Goal: Check status: Check status

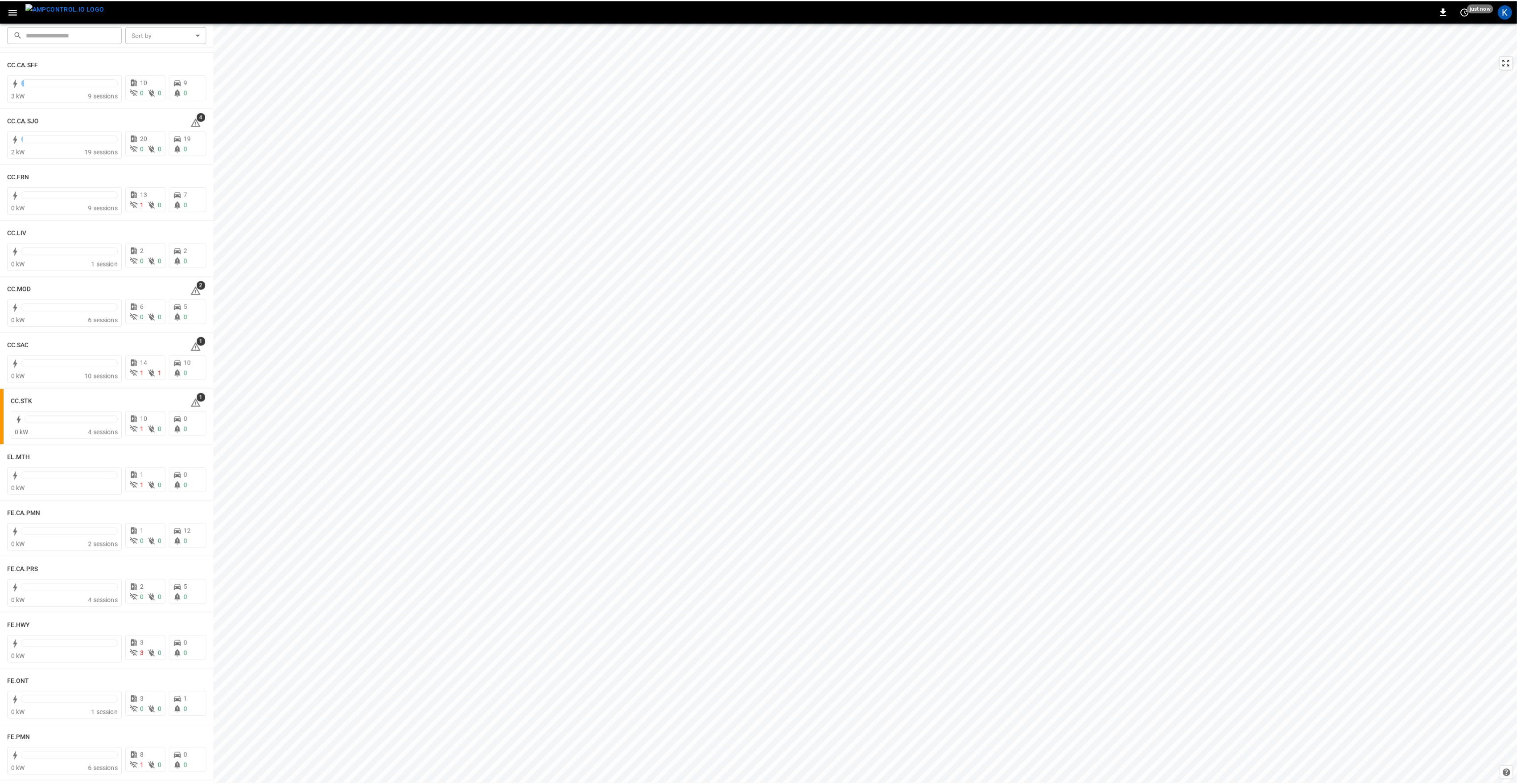
scroll to position [416, 0]
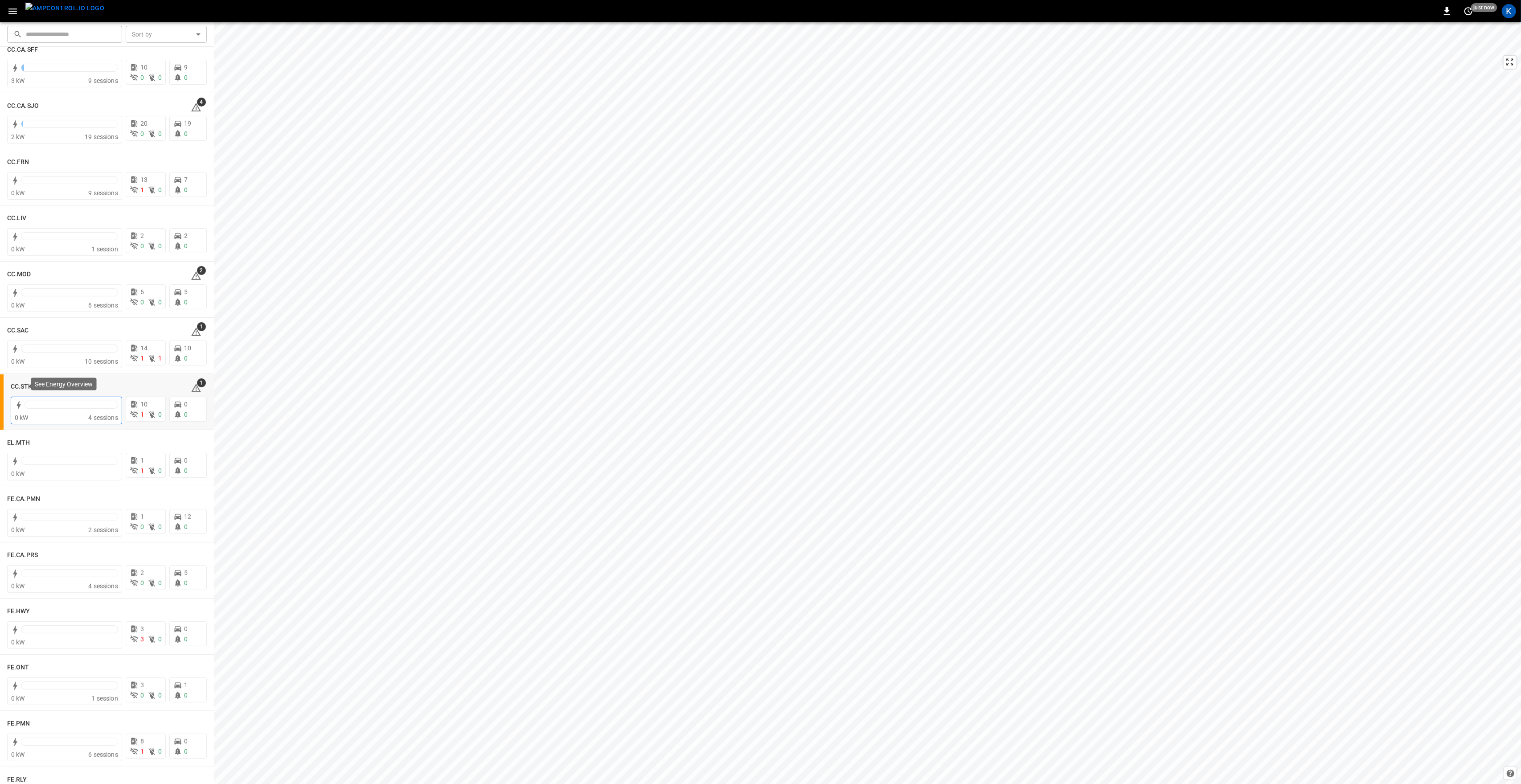
click at [80, 415] on div "0 kW" at bounding box center [51, 417] width 74 height 9
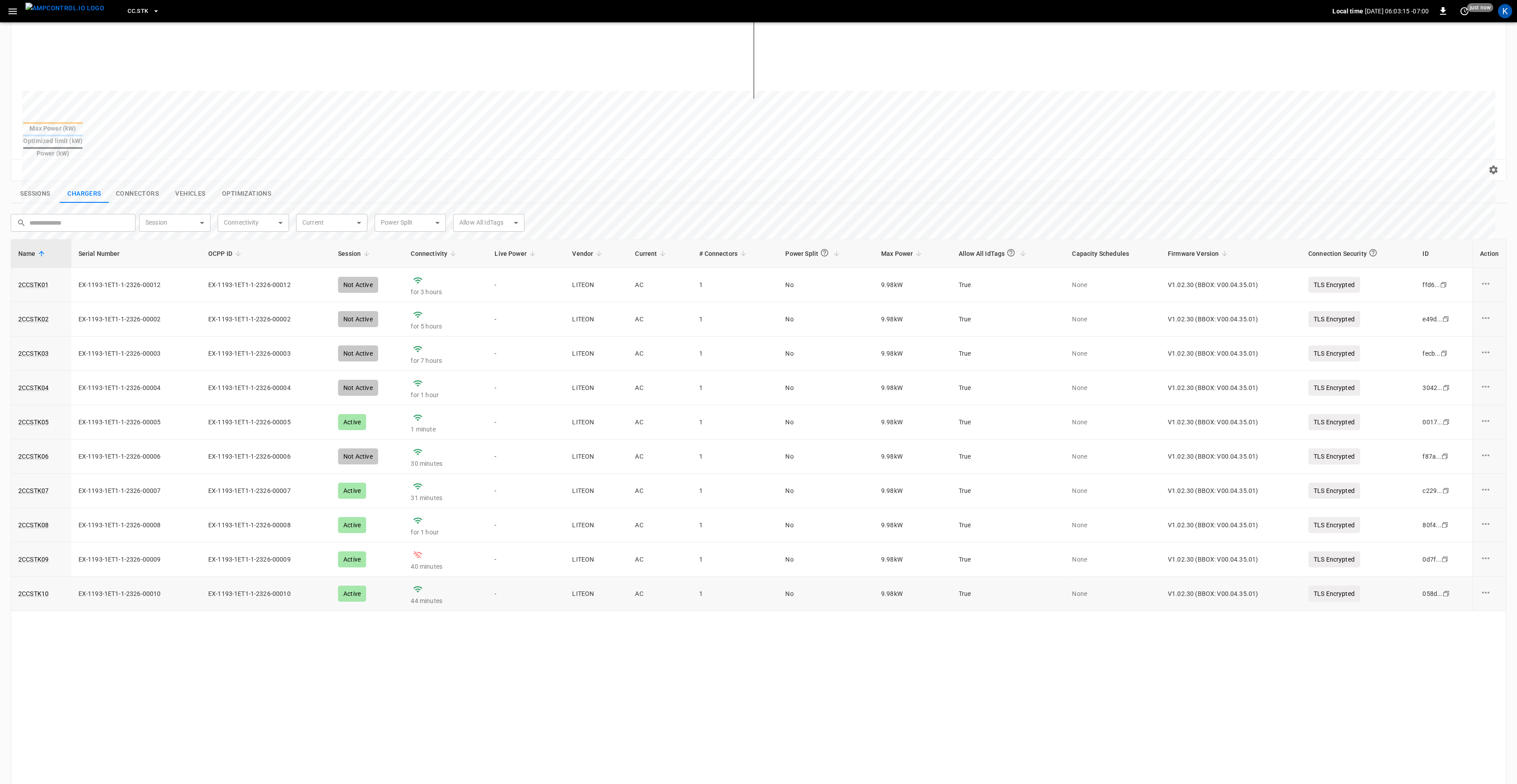
scroll to position [202, 0]
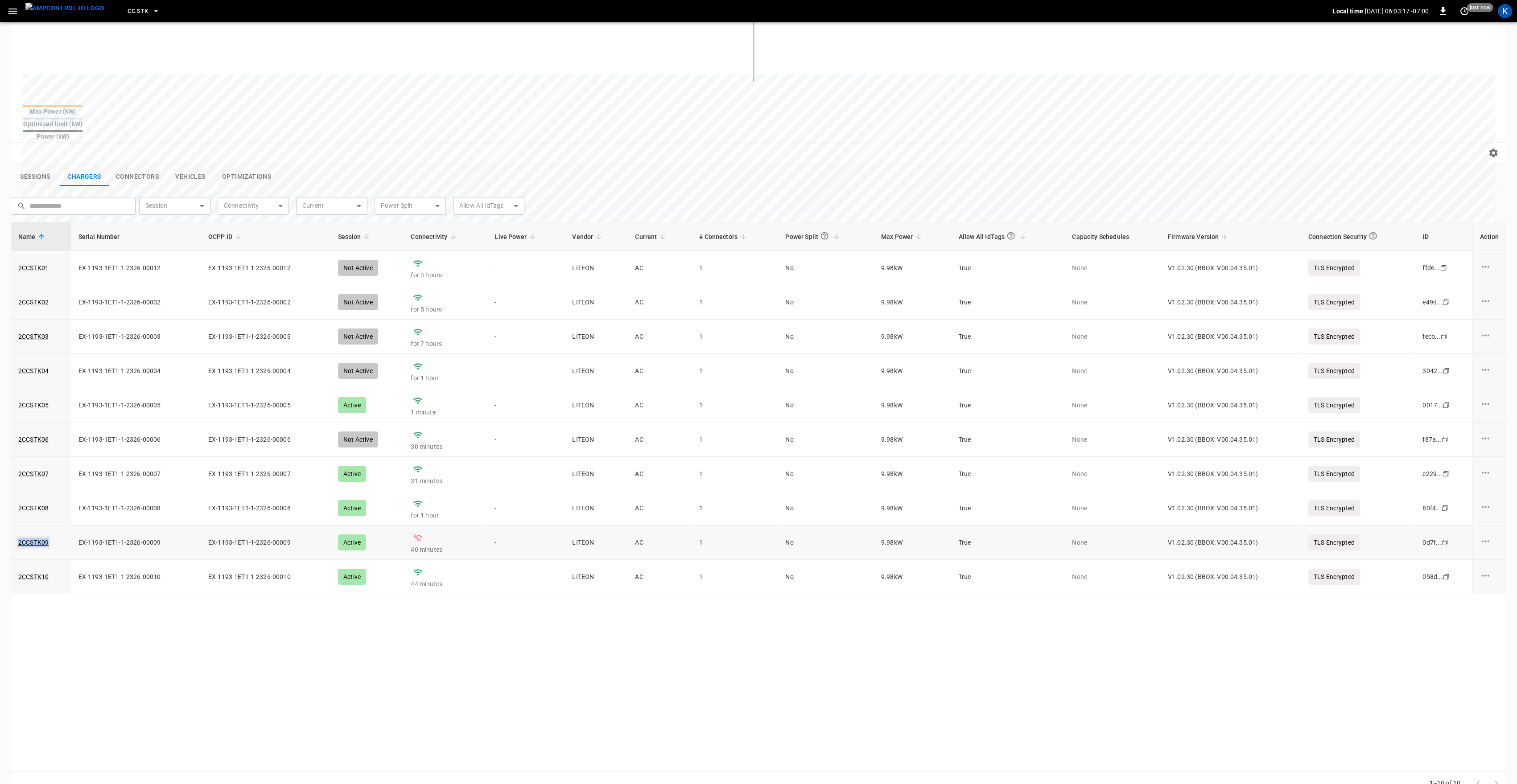
drag, startPoint x: 55, startPoint y: 525, endPoint x: 18, endPoint y: 527, distance: 37.1
click at [18, 538] on div "2CCSTK09" at bounding box center [41, 542] width 46 height 9
copy link "2CCSTK09"
click at [27, 536] on link "2CCSTK09" at bounding box center [33, 542] width 34 height 12
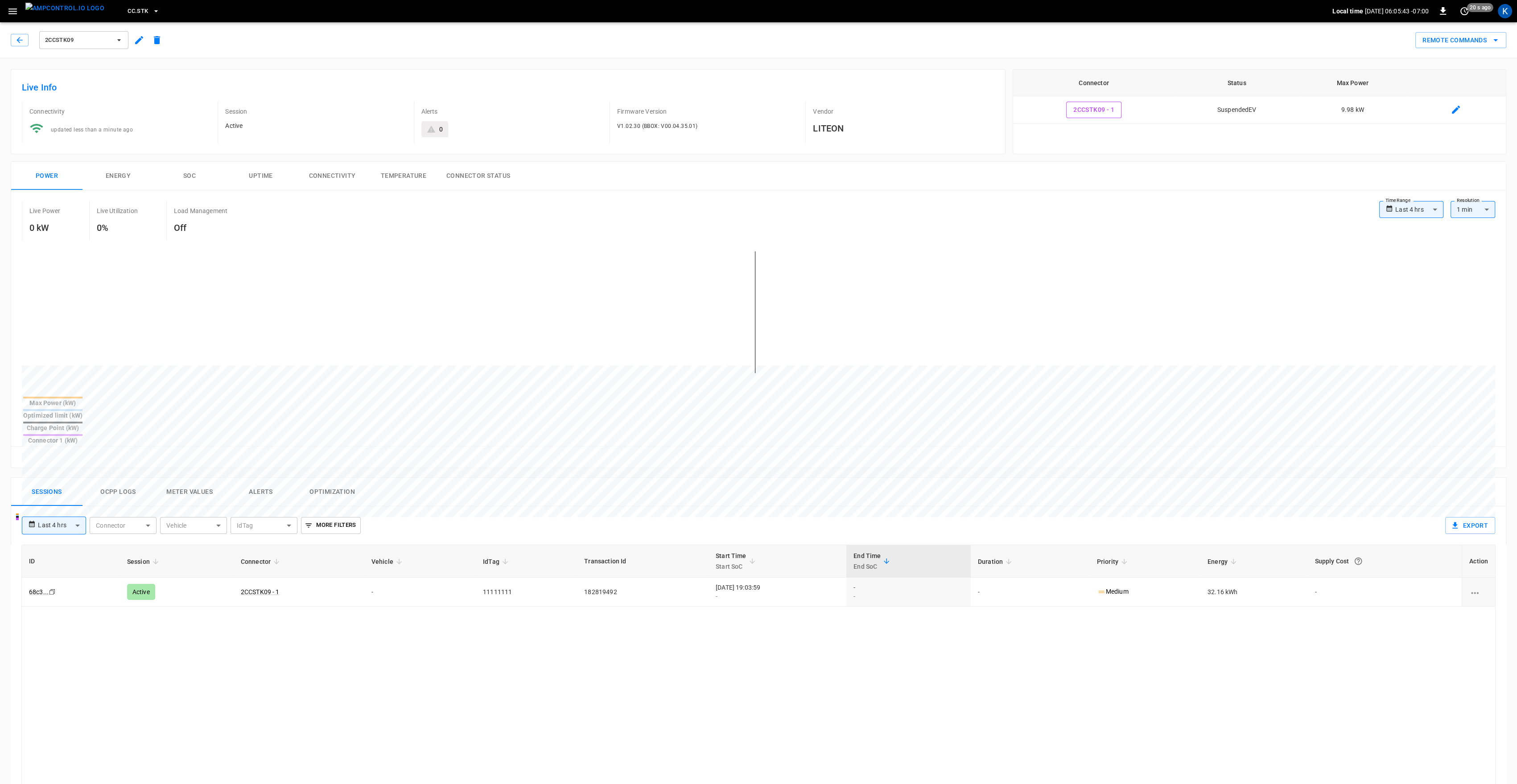
click at [324, 177] on button "Connectivity" at bounding box center [332, 176] width 71 height 28
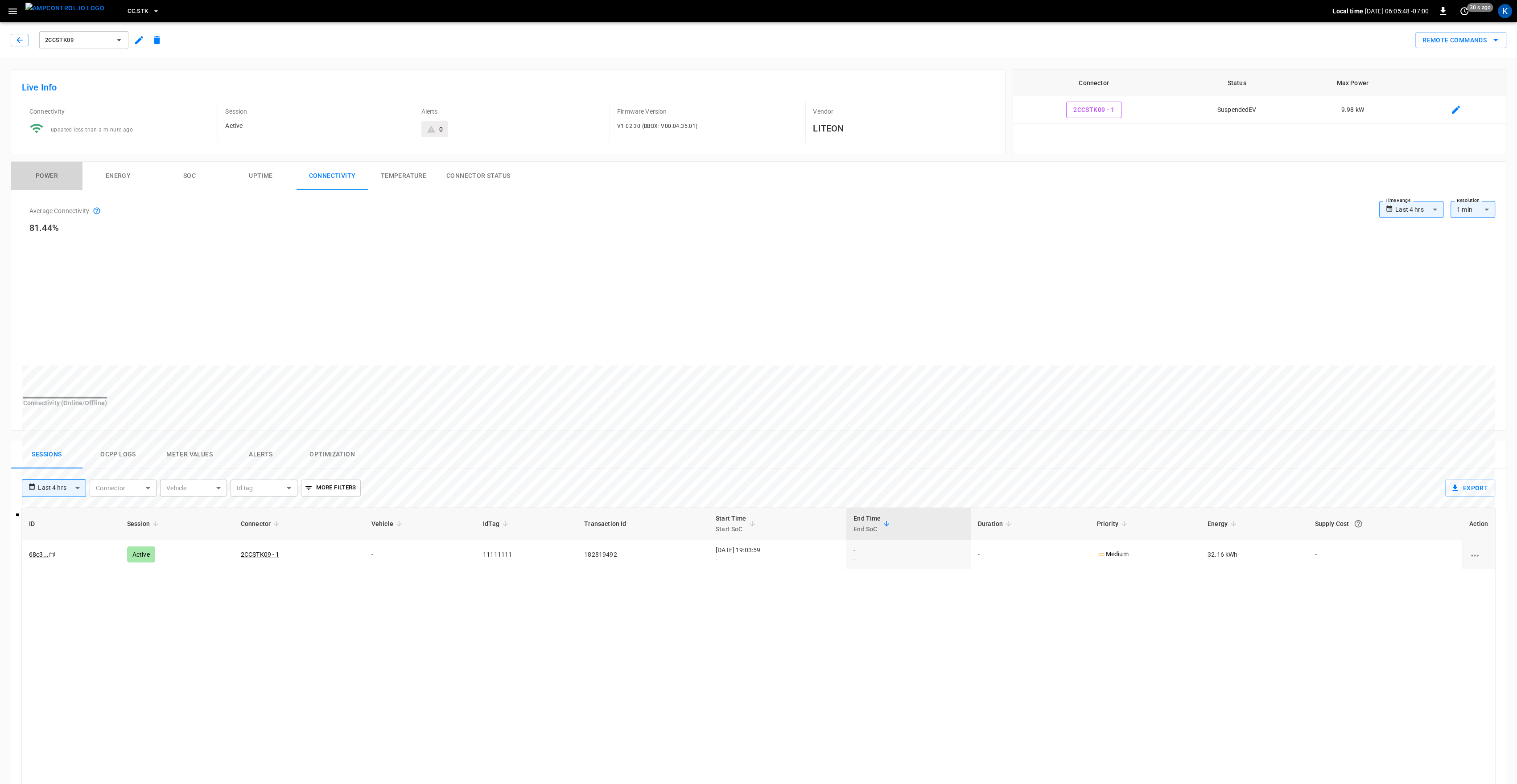
click at [55, 174] on button "Power" at bounding box center [47, 176] width 71 height 28
